Goal: Task Accomplishment & Management: Use online tool/utility

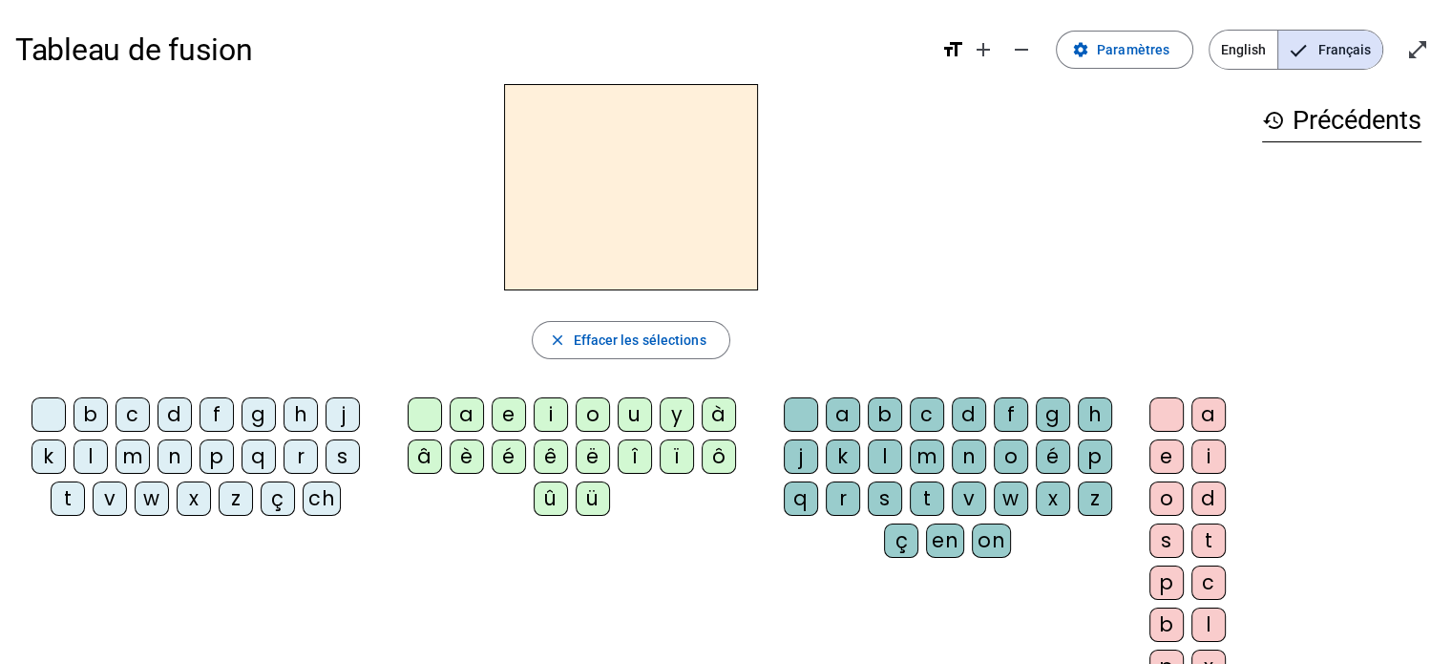
click at [722, 580] on div "b c d f g h j k l m n p q r s t v w x z ç ch a e i o u y à â è é ê ë [PERSON_NA…" at bounding box center [631, 544] width 1232 height 309
click at [19, 274] on div at bounding box center [631, 187] width 1232 height 206
click at [131, 454] on div "m" at bounding box center [133, 456] width 34 height 34
click at [834, 415] on div "a" at bounding box center [843, 414] width 34 height 34
click at [882, 457] on div "l" at bounding box center [885, 456] width 34 height 34
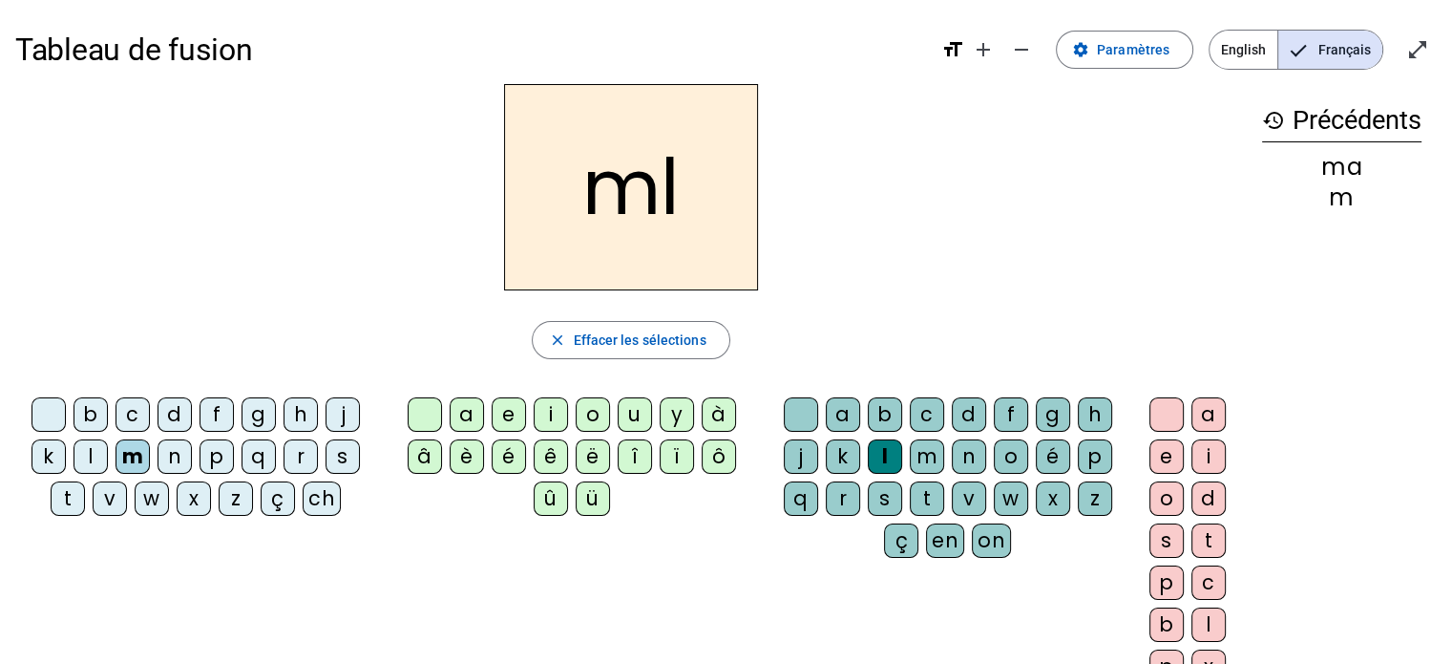
click at [882, 457] on div "l" at bounding box center [885, 456] width 34 height 34
click at [836, 411] on div "a" at bounding box center [843, 414] width 34 height 34
click at [1207, 625] on div "l" at bounding box center [1209, 624] width 34 height 34
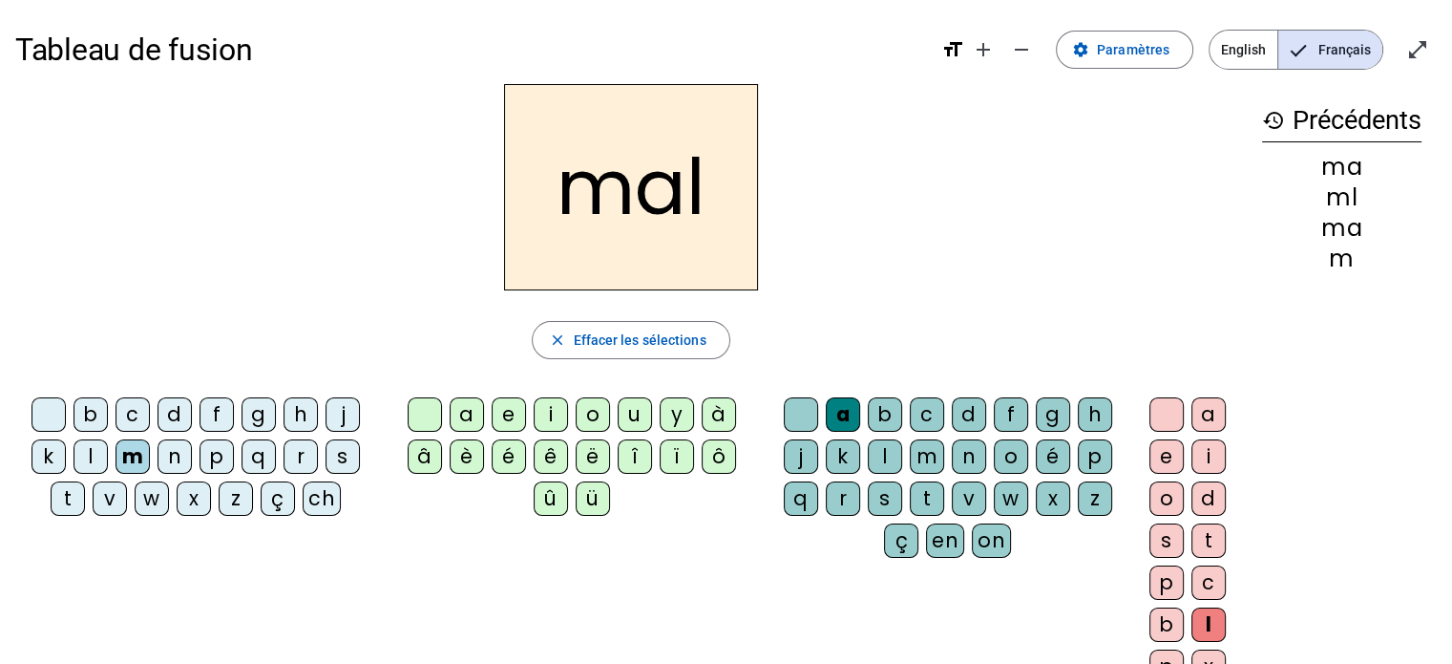
click at [1346, 161] on div "ma" at bounding box center [1341, 167] width 159 height 23
click at [1350, 200] on div "ml" at bounding box center [1341, 197] width 159 height 23
click at [1347, 230] on div "ma" at bounding box center [1341, 228] width 159 height 23
click at [1343, 258] on div "m" at bounding box center [1341, 258] width 159 height 23
click at [634, 339] on span "Effacer les sélections" at bounding box center [639, 339] width 133 height 23
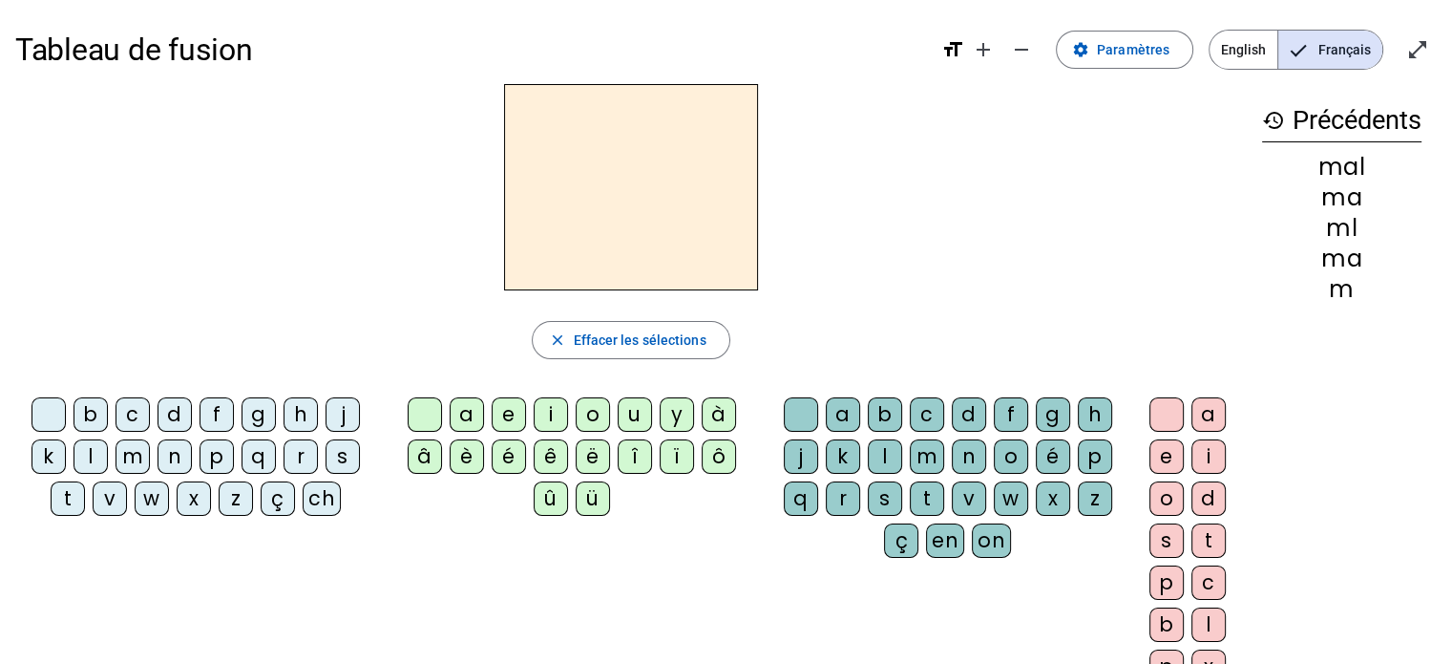
click at [80, 498] on div "t" at bounding box center [68, 498] width 34 height 34
click at [466, 411] on div "a" at bounding box center [467, 414] width 34 height 34
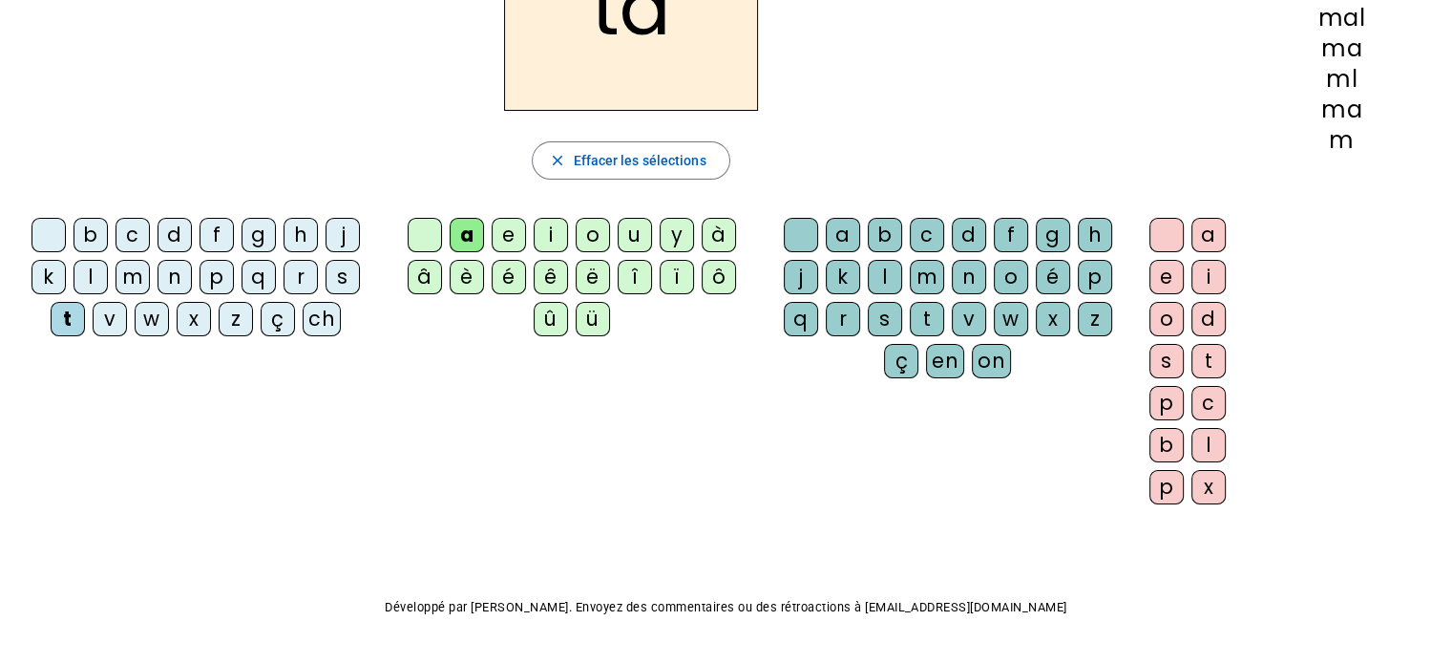
scroll to position [232, 0]
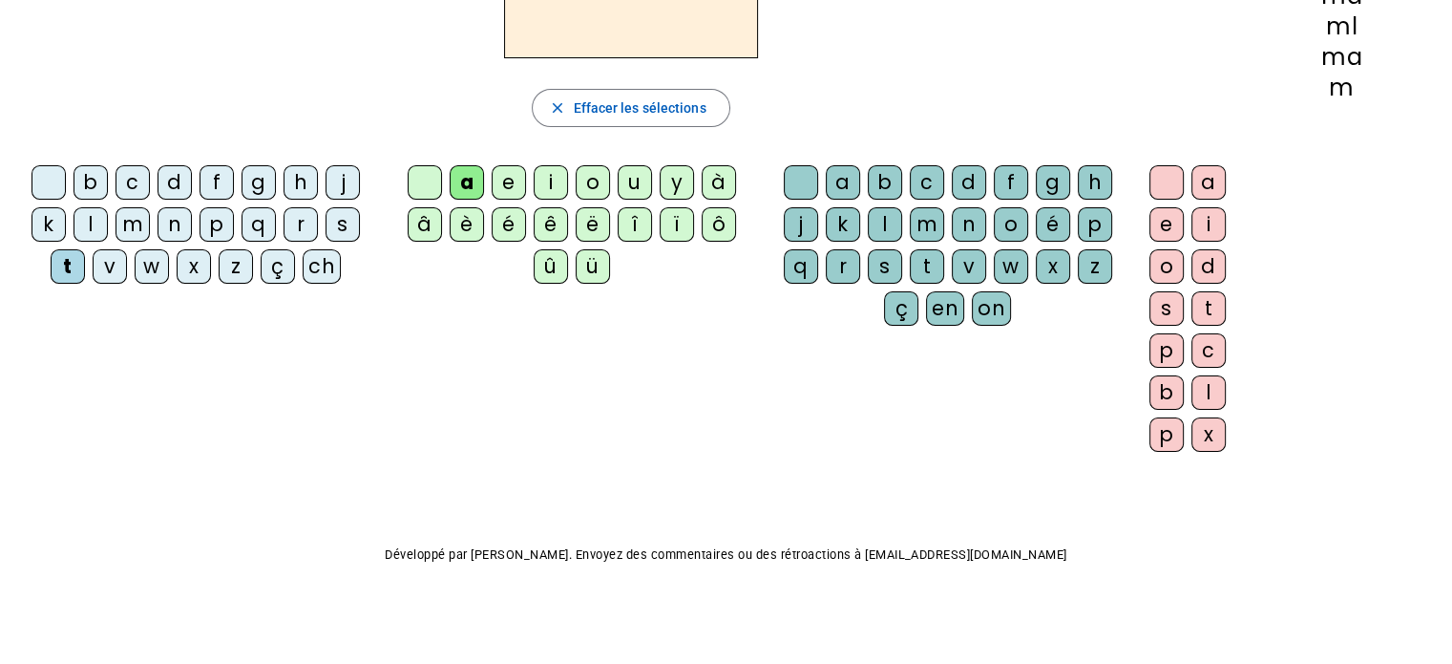
click at [1159, 304] on div "s" at bounding box center [1167, 308] width 34 height 34
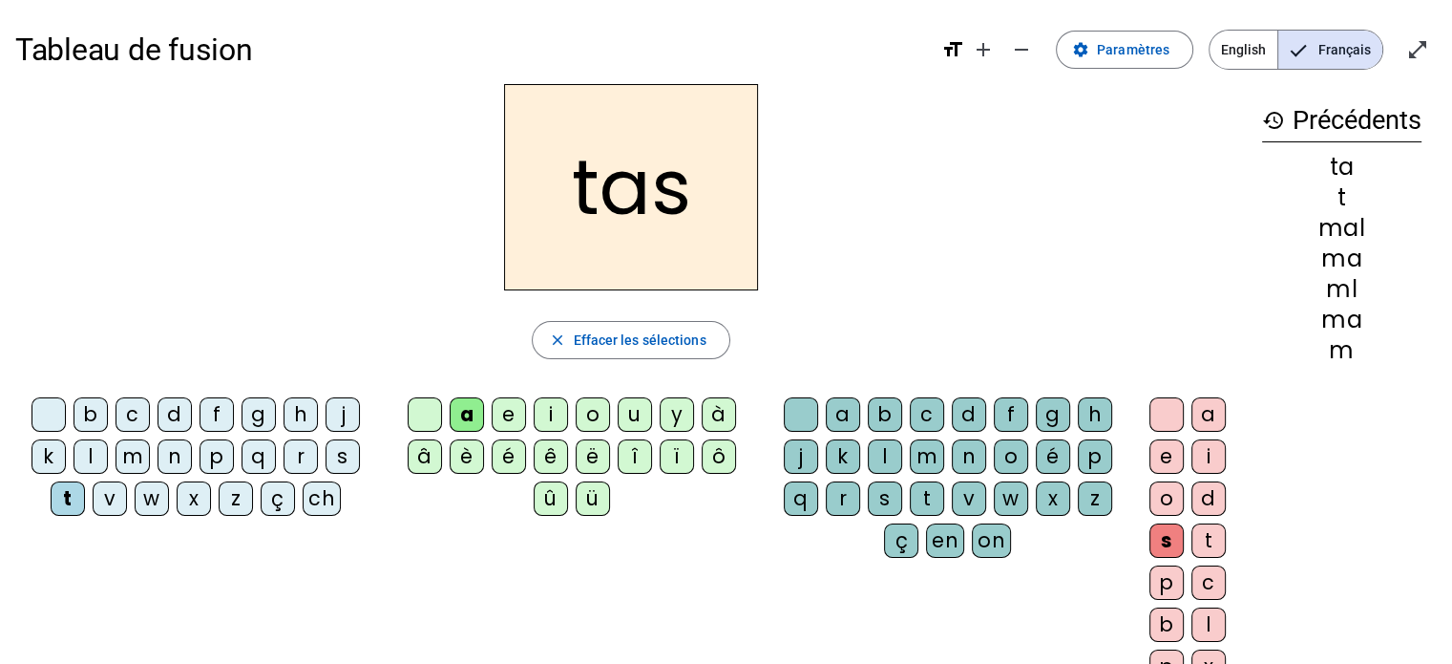
click at [1157, 536] on div "s" at bounding box center [1167, 540] width 34 height 34
click at [634, 346] on span "Effacer les sélections" at bounding box center [639, 339] width 133 height 23
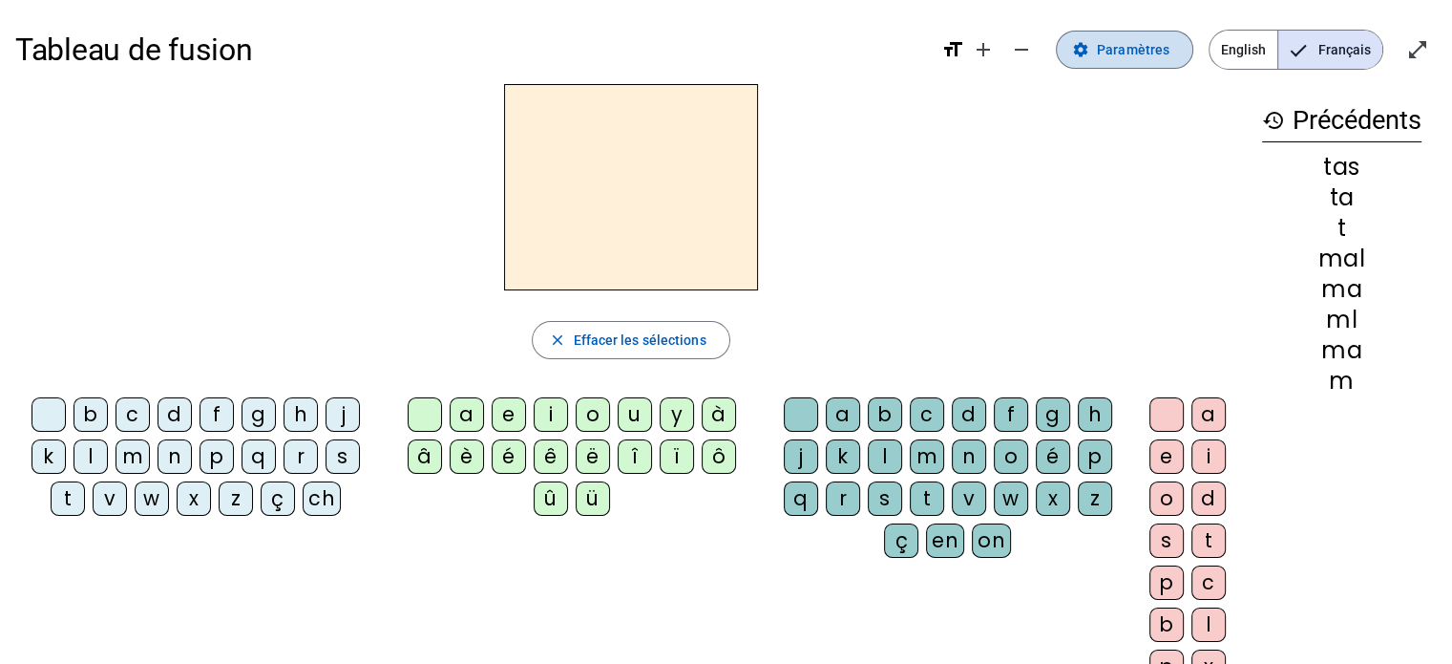
click at [1088, 56] on mat-icon "settings" at bounding box center [1080, 49] width 17 height 17
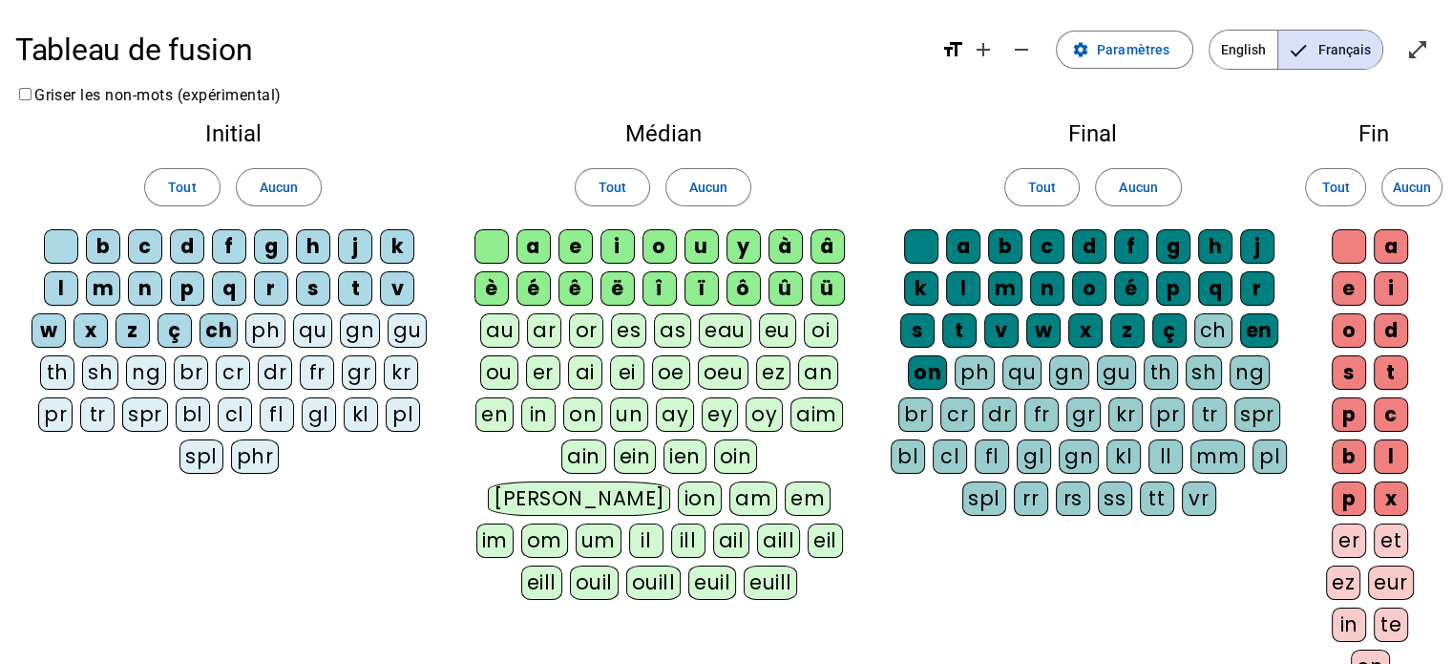
click at [618, 288] on div "ë" at bounding box center [618, 288] width 34 height 34
click at [580, 285] on div "ê" at bounding box center [576, 288] width 34 height 34
click at [661, 285] on div "î" at bounding box center [660, 288] width 34 height 34
click at [687, 285] on div "ï" at bounding box center [702, 288] width 34 height 34
click at [745, 286] on div "ô" at bounding box center [744, 288] width 34 height 34
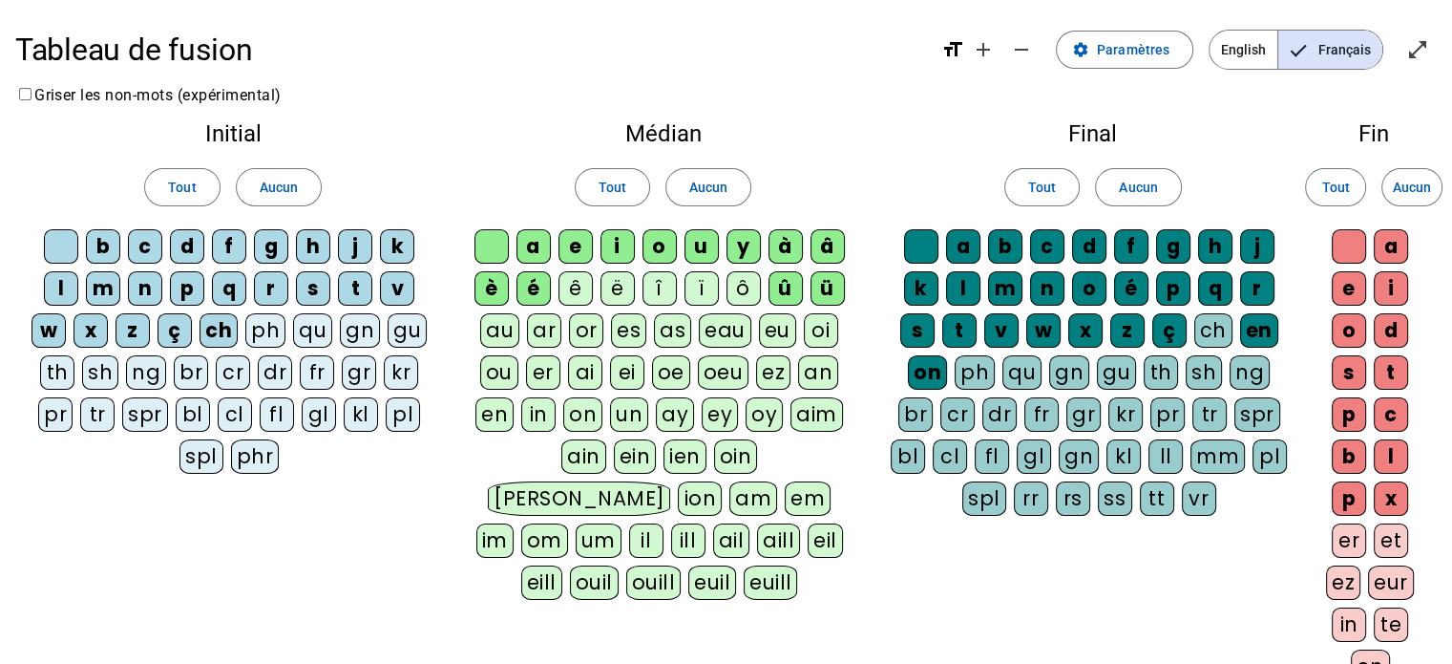
click at [778, 285] on div "û" at bounding box center [786, 288] width 34 height 34
click at [813, 288] on div "ü" at bounding box center [828, 288] width 34 height 34
click at [834, 240] on div "â" at bounding box center [828, 246] width 34 height 34
click at [794, 251] on div "à" at bounding box center [786, 246] width 34 height 34
click at [1112, 49] on span "Paramètres" at bounding box center [1133, 49] width 73 height 23
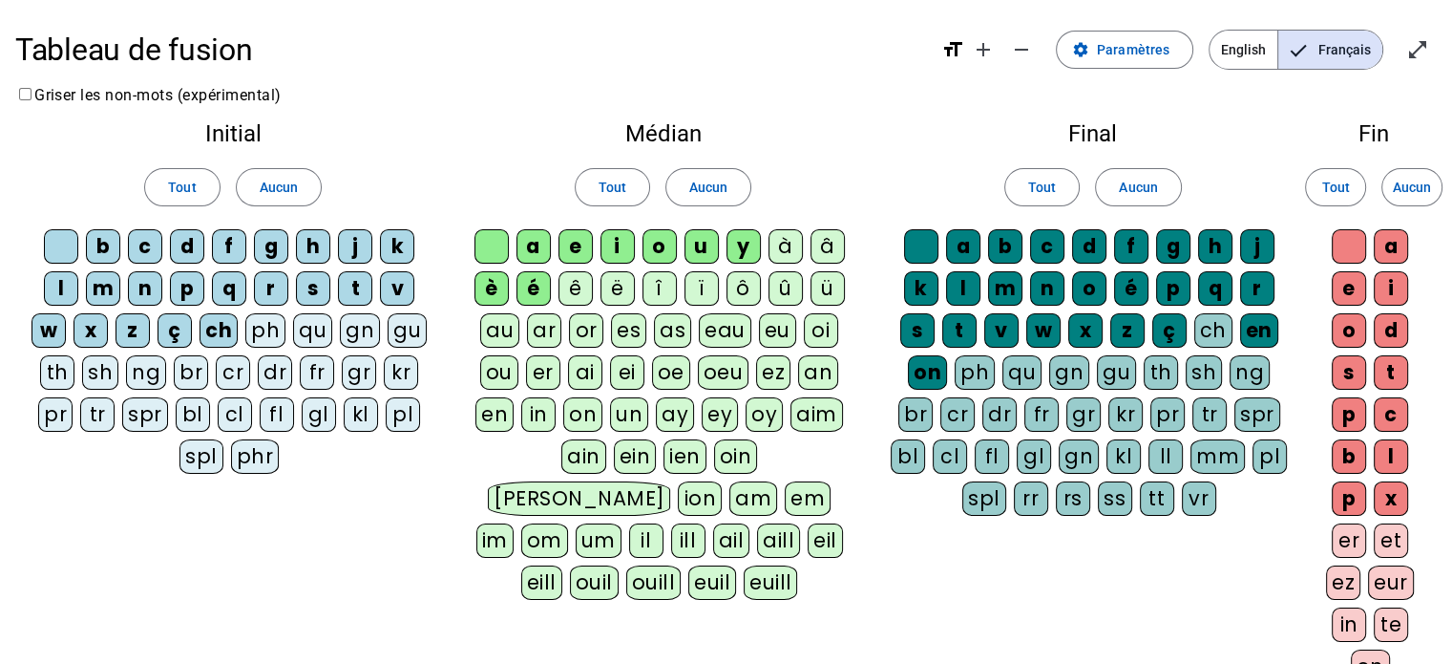
scroll to position [360, 0]
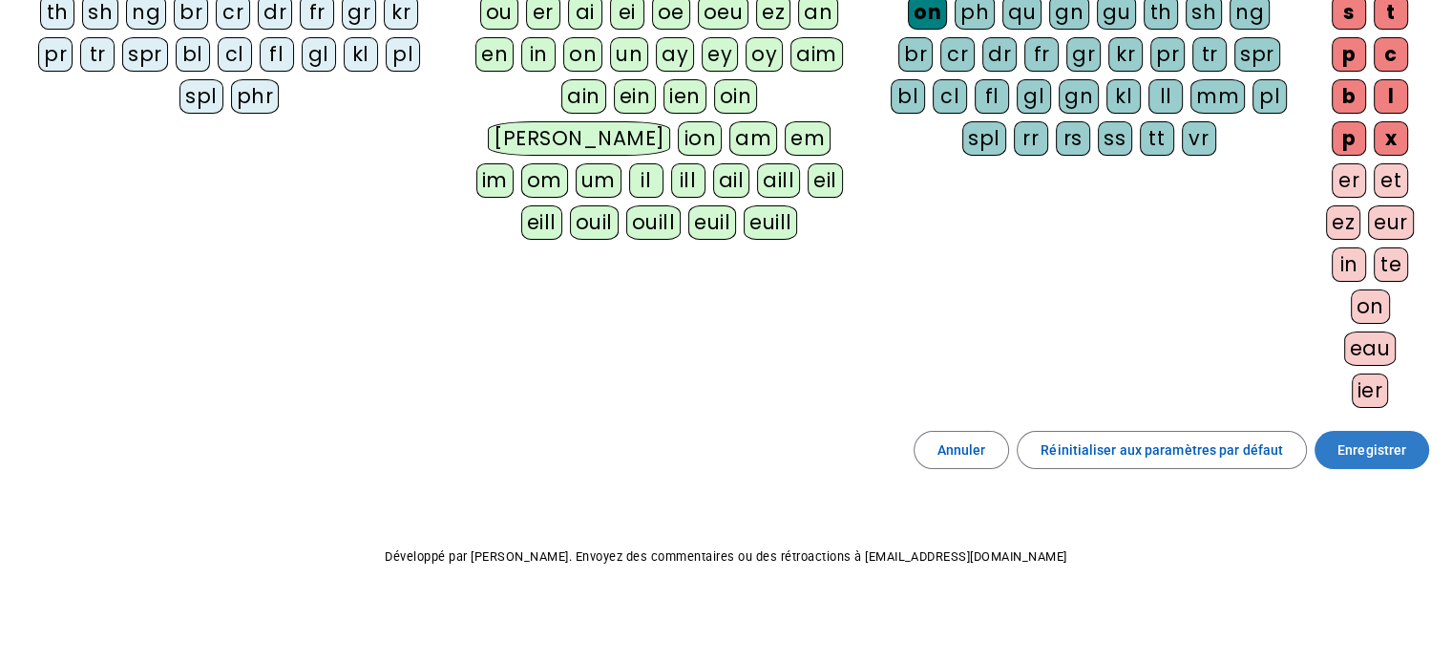
click at [1392, 454] on span "Enregistrer" at bounding box center [1372, 449] width 69 height 23
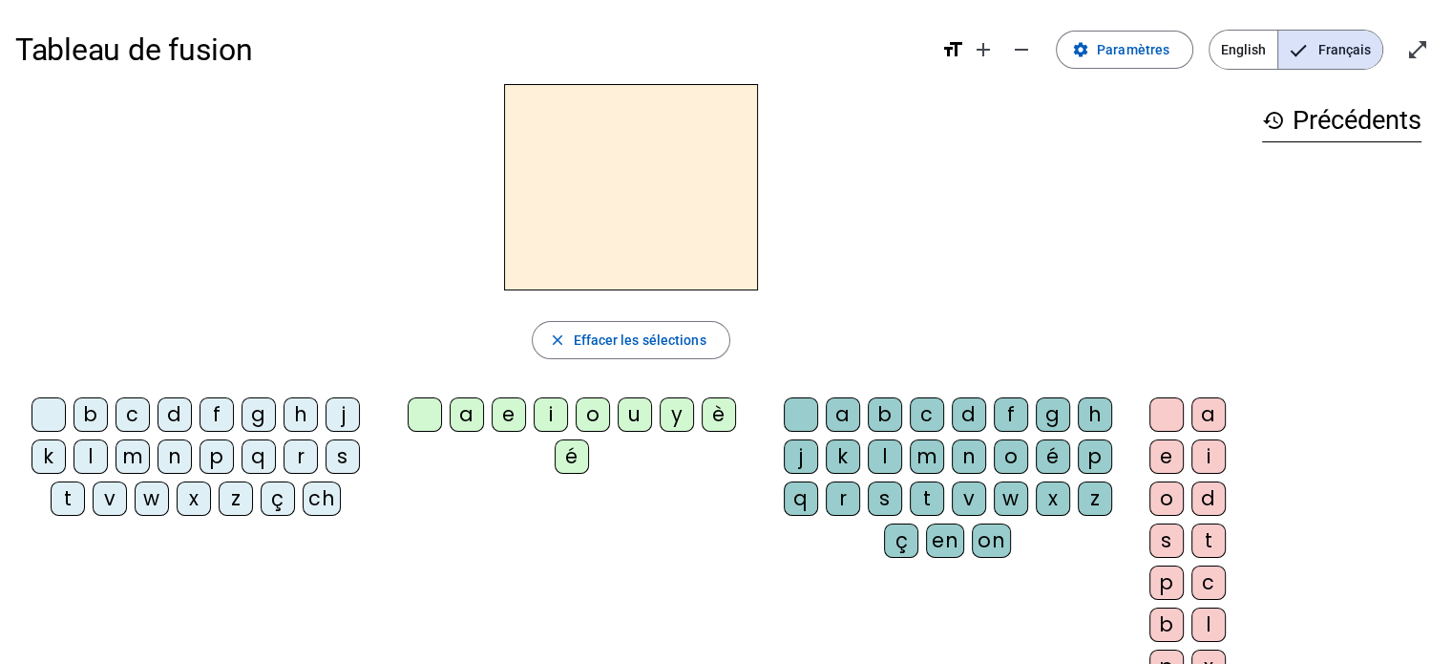
click at [474, 412] on div "a" at bounding box center [467, 414] width 34 height 34
click at [845, 495] on div "r" at bounding box center [843, 498] width 34 height 34
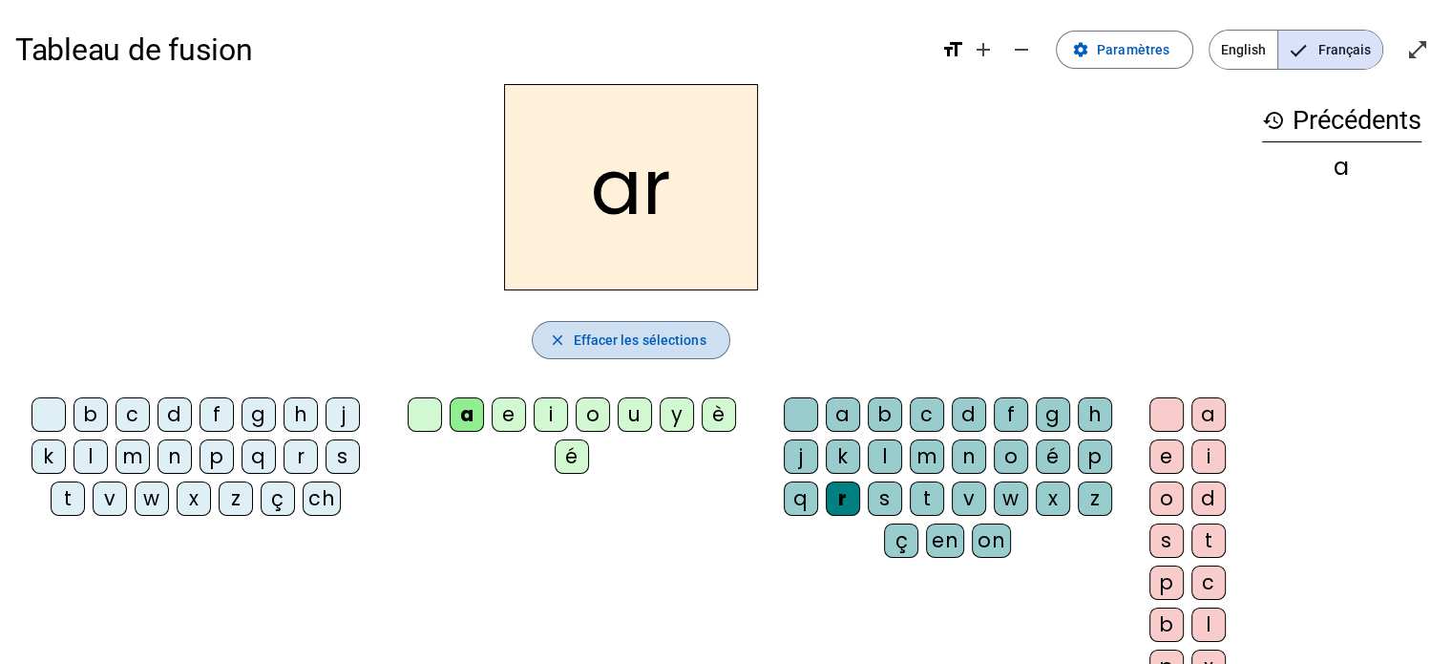
click at [578, 328] on span "Effacer les sélections" at bounding box center [639, 339] width 133 height 23
